Goal: Information Seeking & Learning: Find specific fact

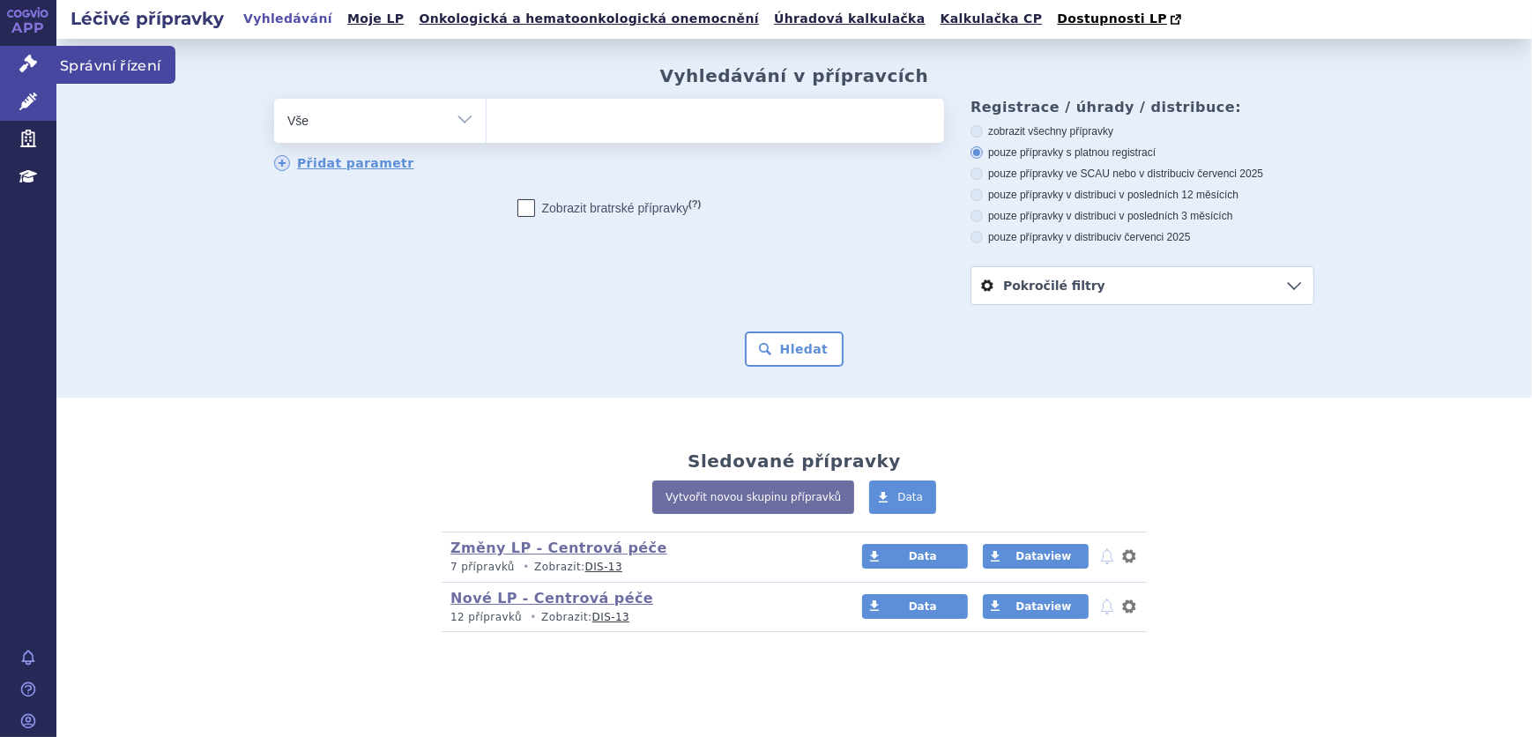
click at [9, 78] on link "Správní řízení" at bounding box center [28, 64] width 56 height 37
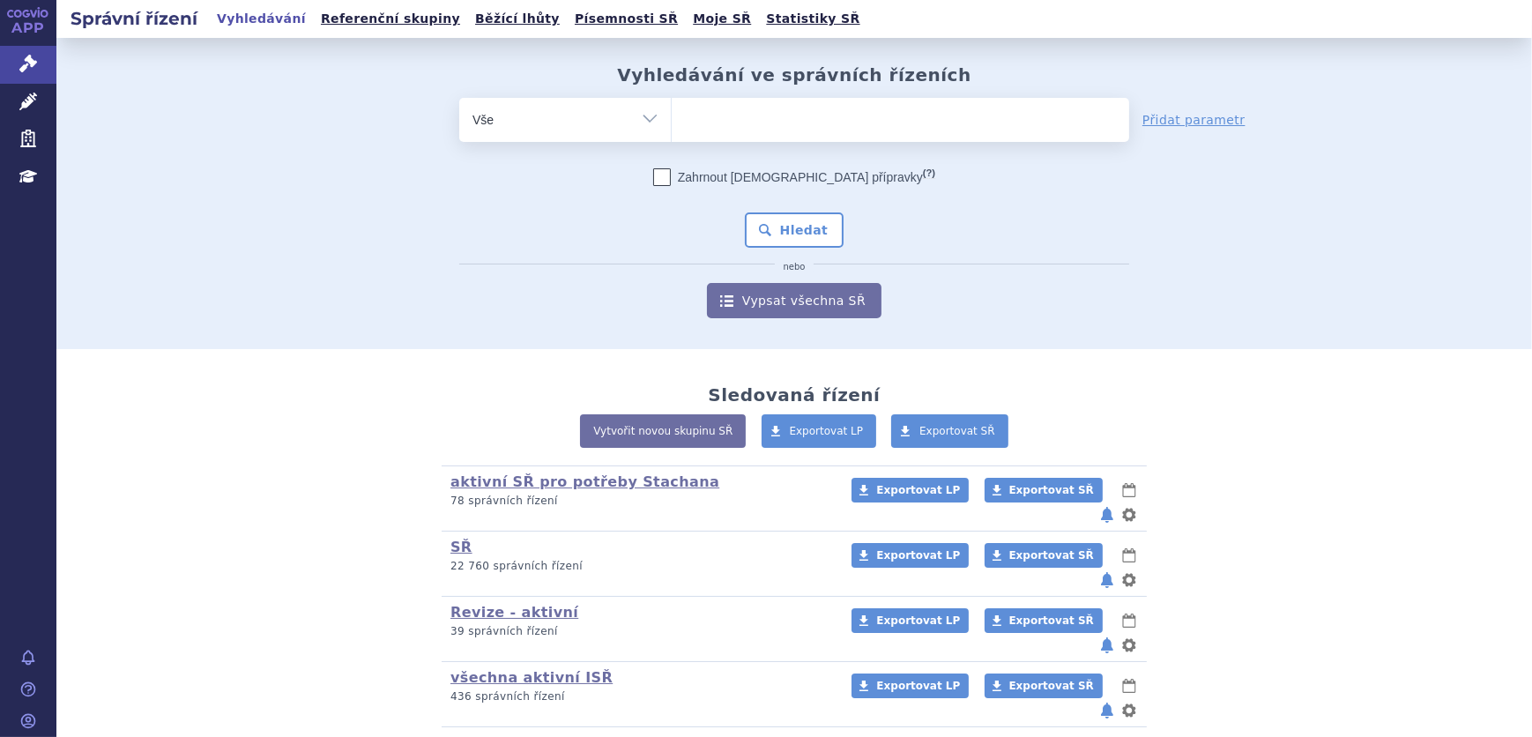
drag, startPoint x: 717, startPoint y: 139, endPoint x: 731, endPoint y: 138, distance: 14.2
click at [720, 140] on span at bounding box center [900, 120] width 457 height 44
click at [672, 140] on select at bounding box center [671, 119] width 1 height 44
paste input "SUKLS145343/2024"
type input "SUKLS145343/2024"
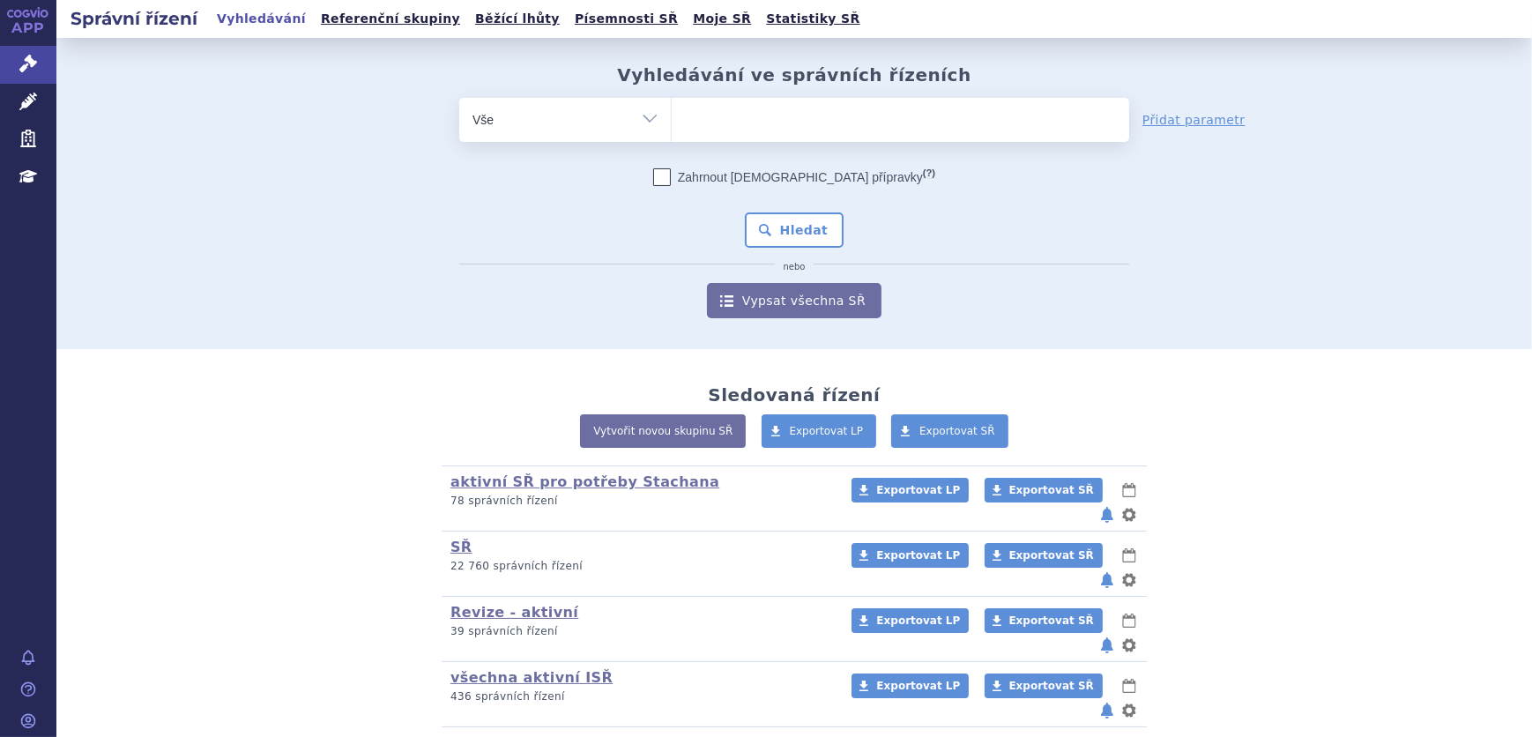
select select "SUKLS145343/2024"
click at [769, 219] on button "Hledat" at bounding box center [795, 229] width 100 height 35
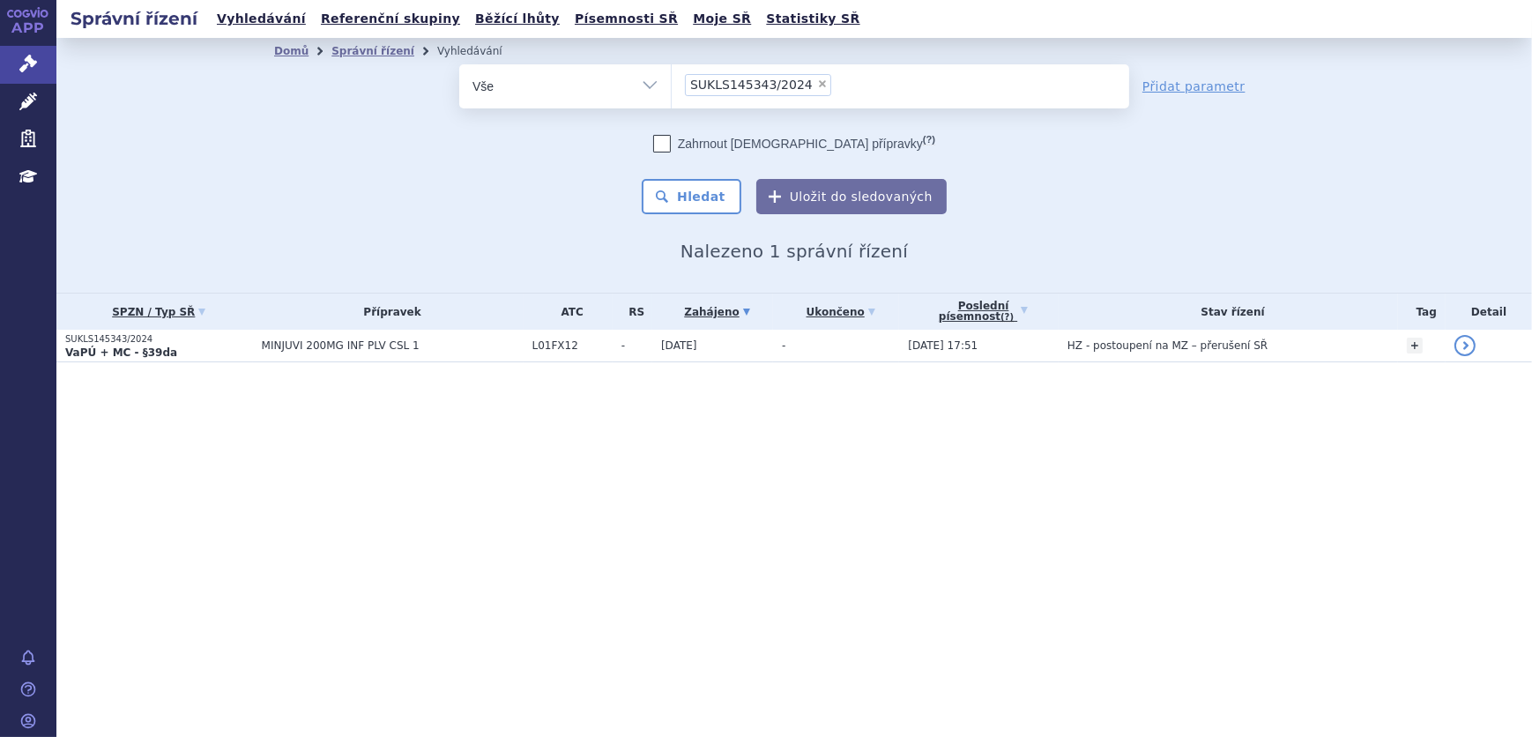
click at [817, 84] on span "×" at bounding box center [822, 83] width 11 height 11
click at [672, 84] on select "SUKLS145343/2024" at bounding box center [671, 85] width 1 height 44
select select
click at [810, 84] on ul at bounding box center [900, 82] width 457 height 37
click at [672, 84] on select "SUKLS145343/2024" at bounding box center [671, 85] width 1 height 44
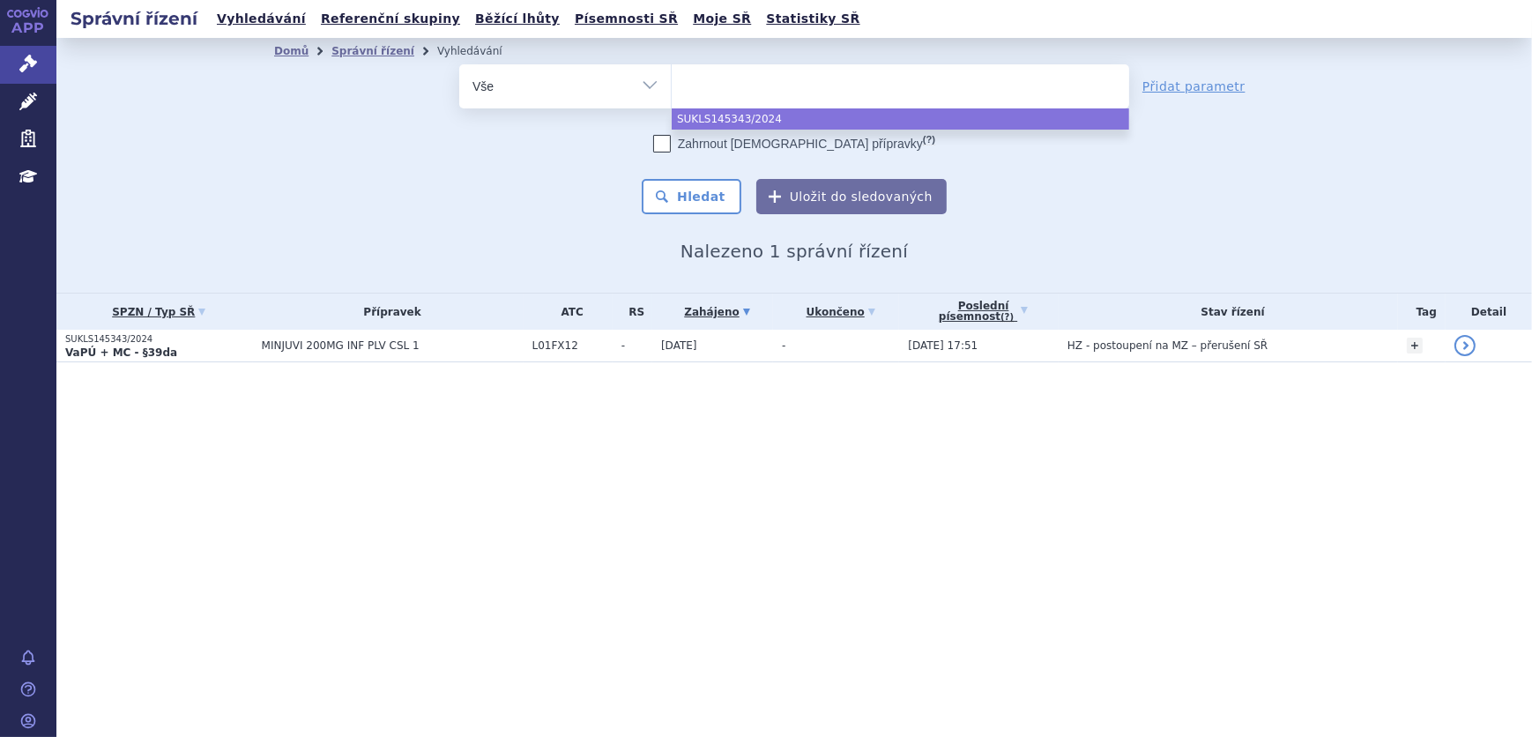
paste input "SUKLS238298/2024"
type input "SUKLS238298/2024"
select select "SUKLS238298/2024"
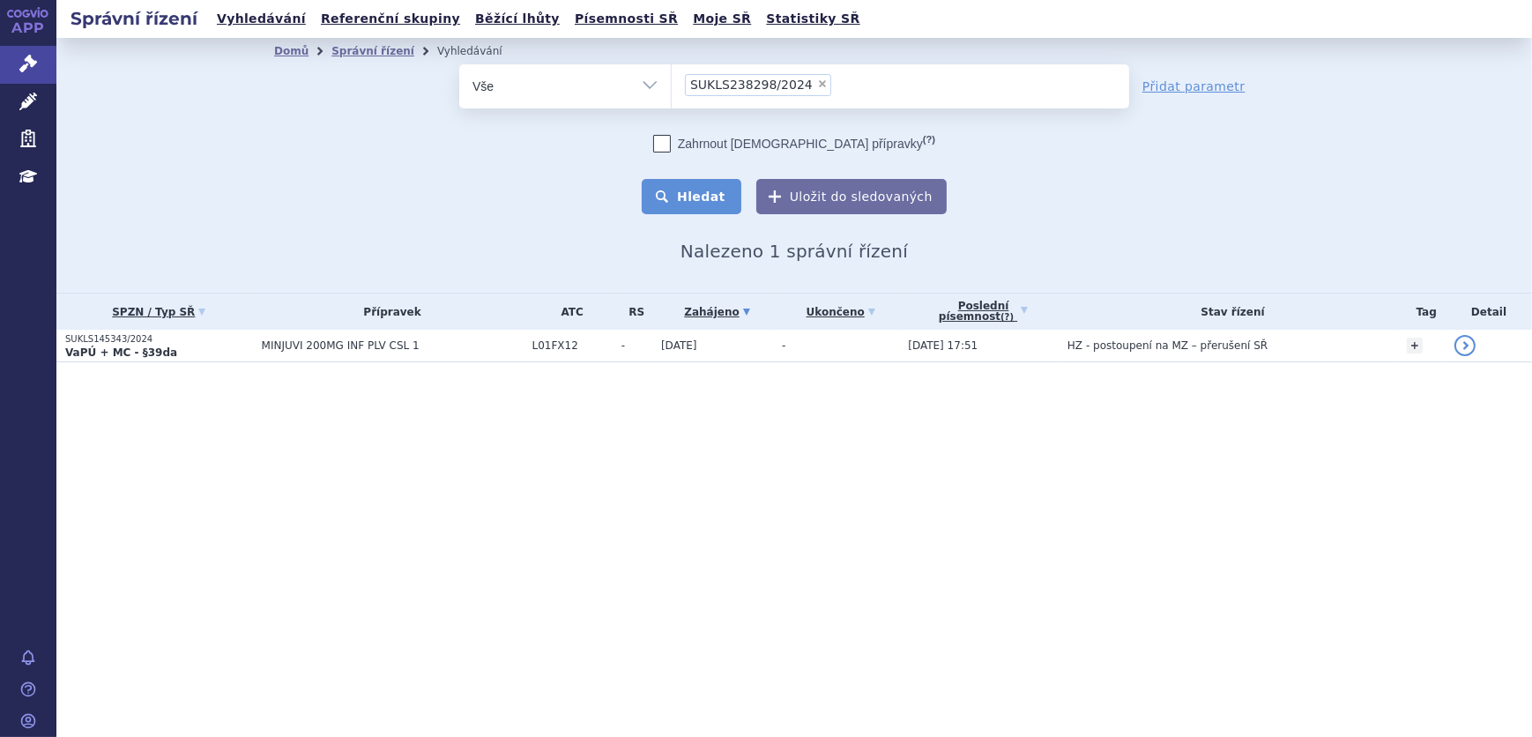
click at [704, 184] on button "Hledat" at bounding box center [692, 196] width 100 height 35
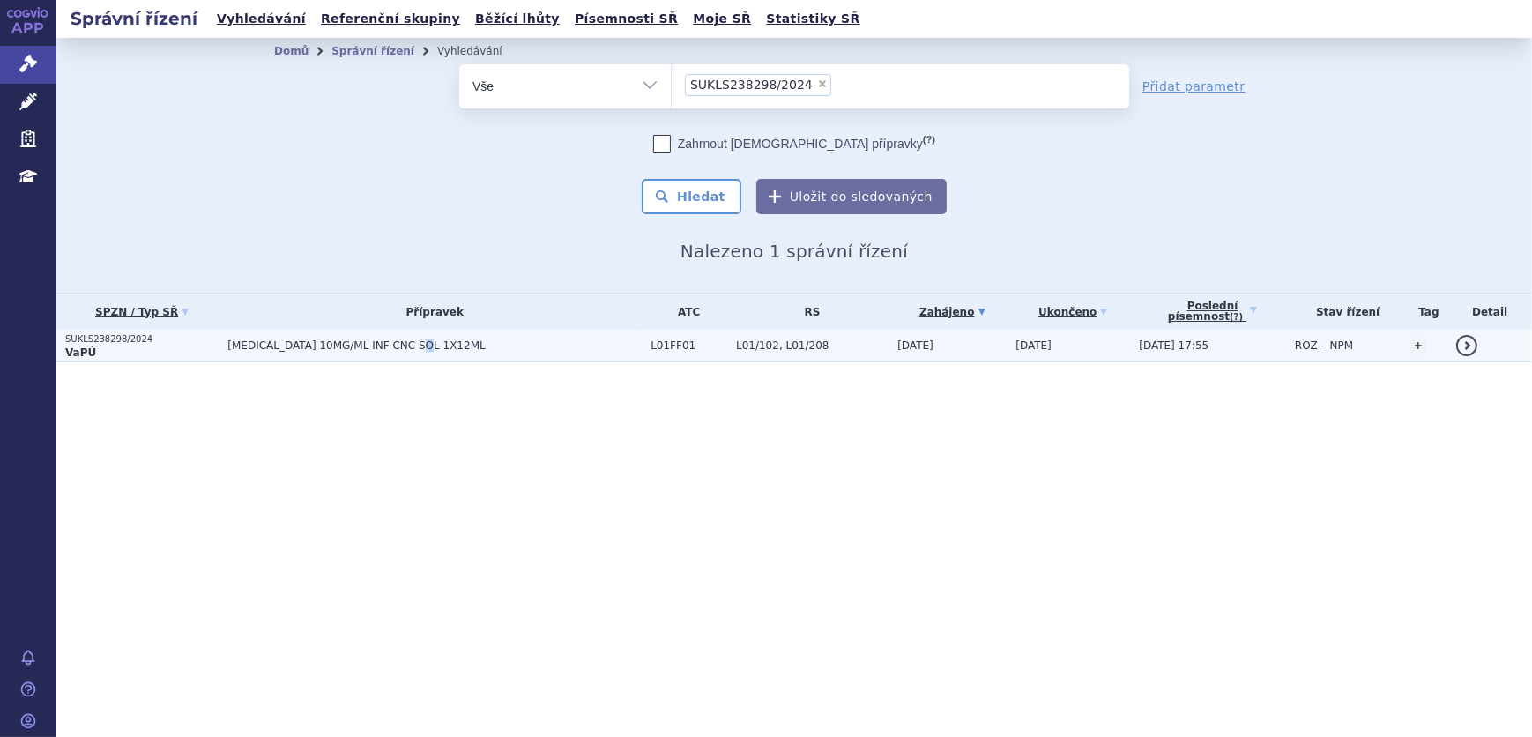
click at [427, 354] on td "[MEDICAL_DATA] 10MG/ML INF CNC SOL 1X12ML" at bounding box center [430, 346] width 423 height 33
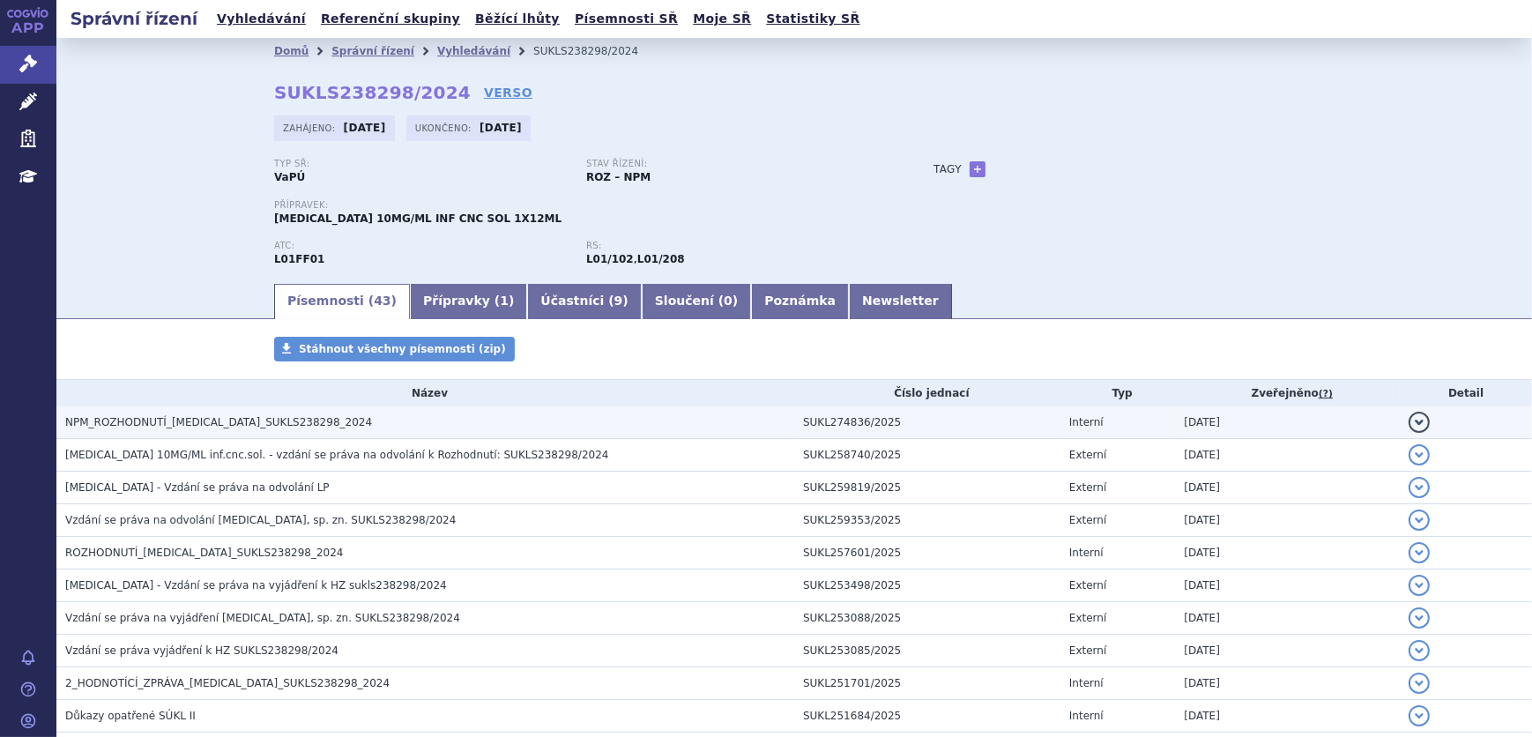
drag, startPoint x: 0, startPoint y: 0, endPoint x: 447, endPoint y: 420, distance: 613.0
click at [447, 420] on h3 "NPM_ROZHODNUTÍ_OPDIVO_SUKLS238298_2024" at bounding box center [429, 422] width 729 height 18
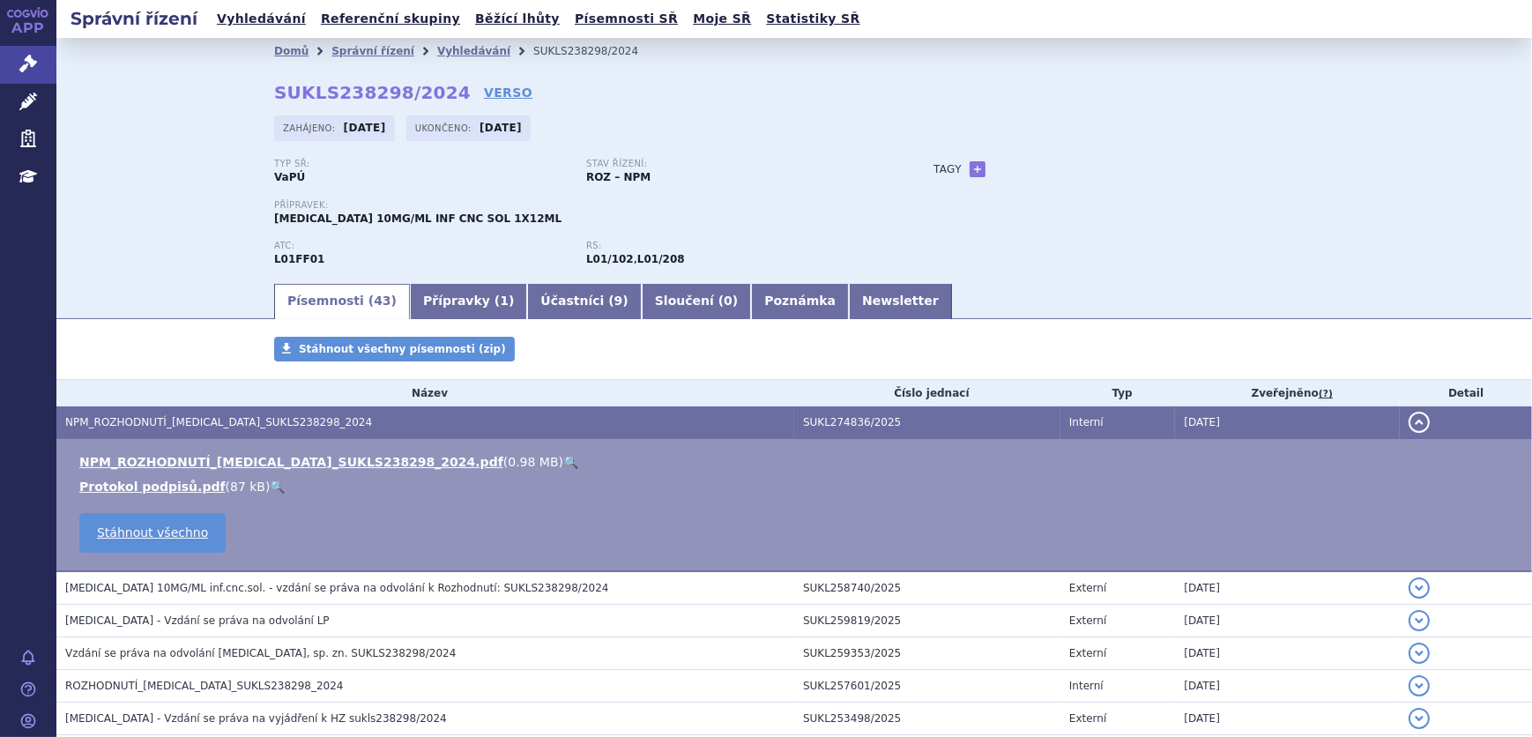
click at [563, 459] on link "🔍" at bounding box center [570, 462] width 15 height 14
click at [437, 51] on link "Vyhledávání" at bounding box center [473, 51] width 73 height 12
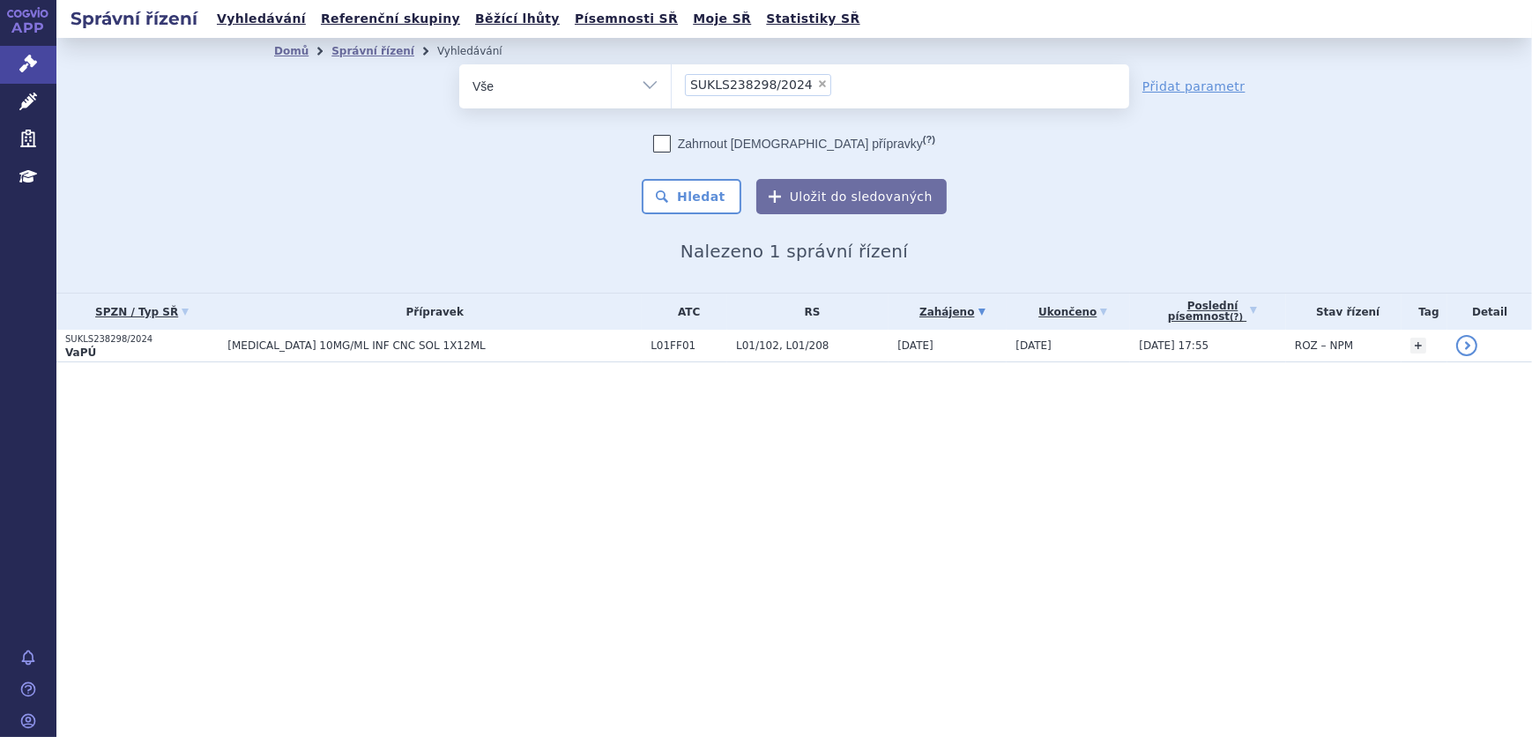
click at [817, 85] on span "×" at bounding box center [822, 83] width 11 height 11
click at [672, 85] on select "SUKLS238298/2024" at bounding box center [671, 85] width 1 height 44
select select
type input "SUKLS273924/2024"
select select "SUKLS273924/2024"
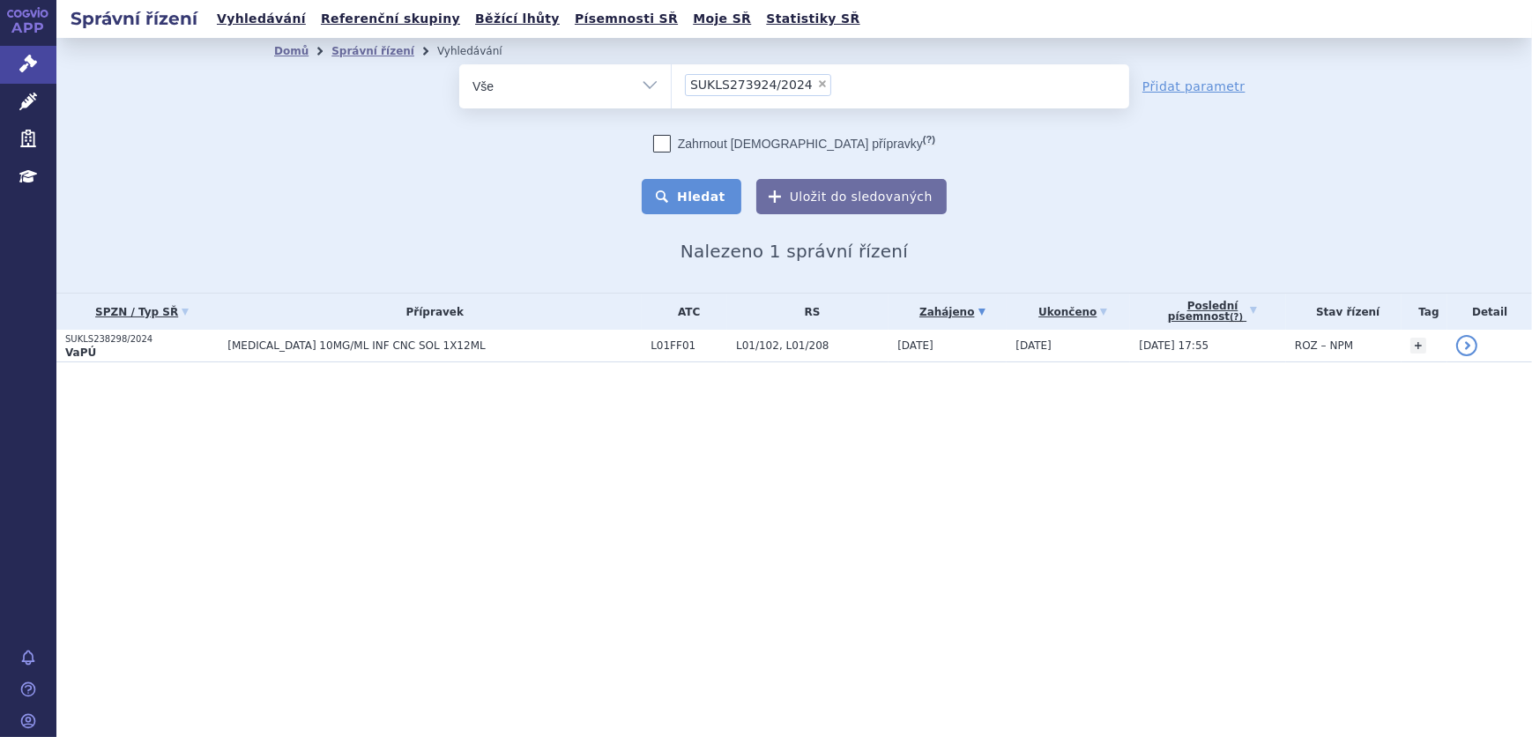
click at [709, 205] on button "Hledat" at bounding box center [692, 196] width 100 height 35
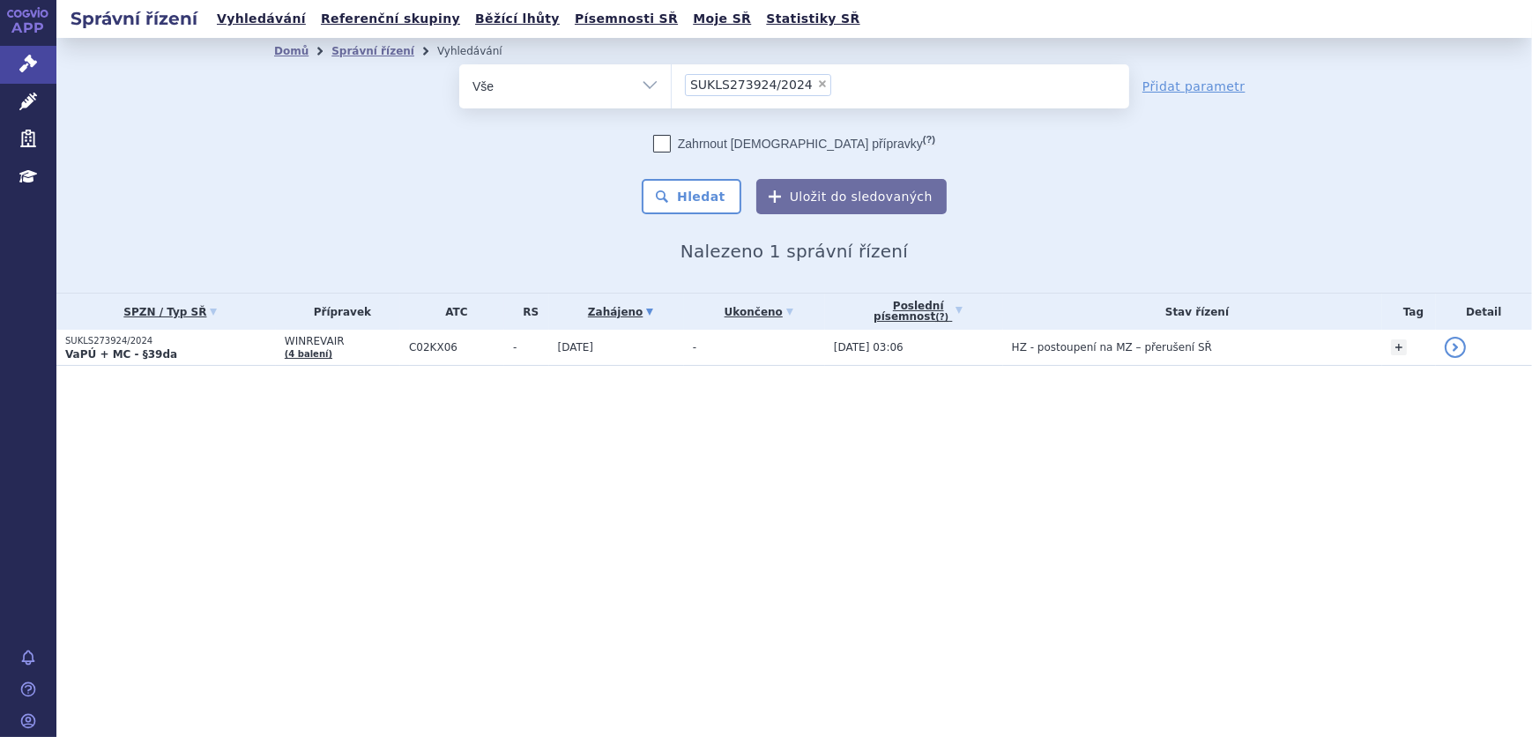
click at [698, 367] on section "Domů Správní řízení Vyhledávání Vyhledávání ve správních řízeních odstranit Vše" at bounding box center [794, 237] width 1476 height 398
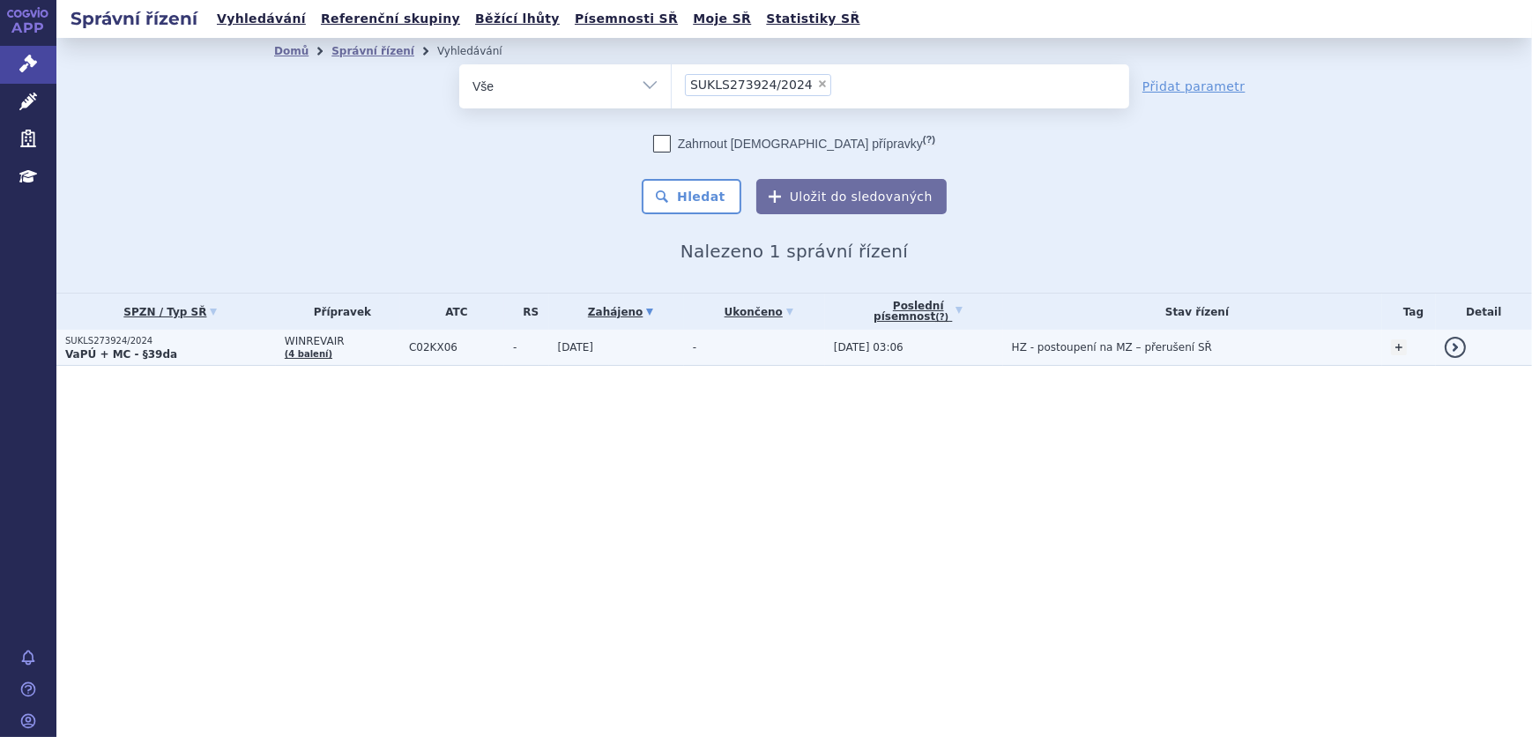
click at [591, 353] on span "[DATE]" at bounding box center [576, 347] width 36 height 12
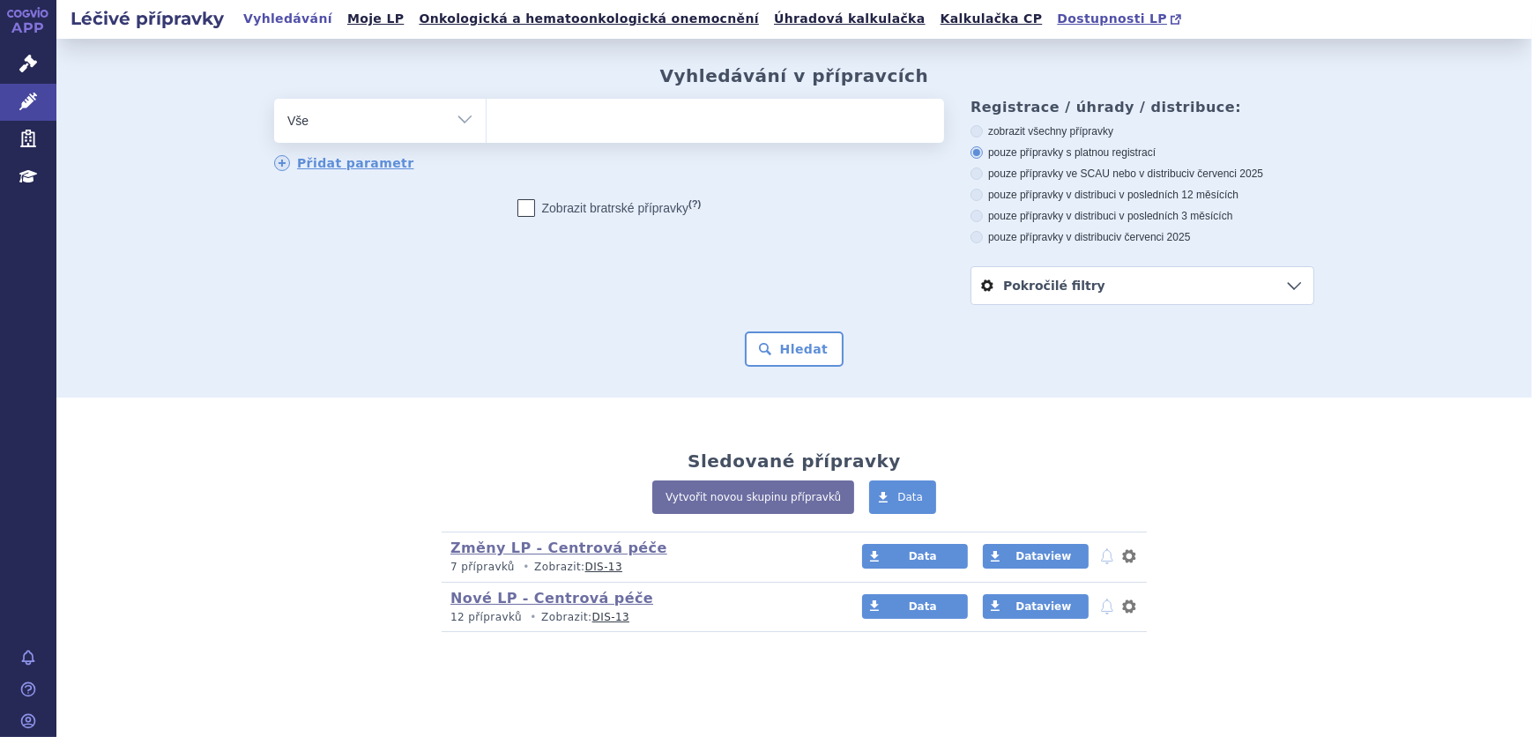
click at [1057, 22] on span "Dostupnosti LP" at bounding box center [1112, 18] width 110 height 14
